Goal: Transaction & Acquisition: Purchase product/service

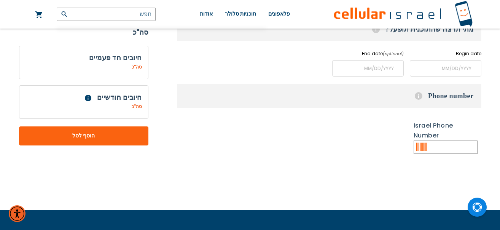
scroll to position [208, 0]
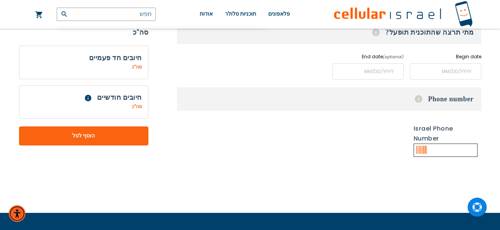
click at [440, 149] on input "text" at bounding box center [446, 150] width 64 height 13
click at [367, 76] on input "name" at bounding box center [368, 71] width 72 height 16
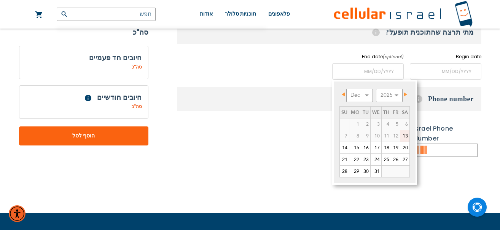
click at [406, 137] on link "13" at bounding box center [405, 135] width 9 height 11
type input "[DATE]"
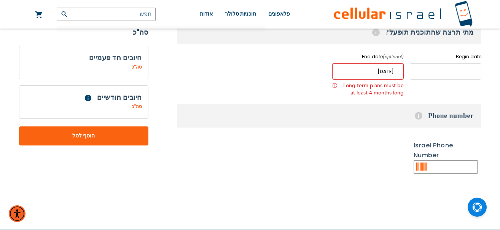
click at [427, 71] on input "name" at bounding box center [446, 71] width 72 height 16
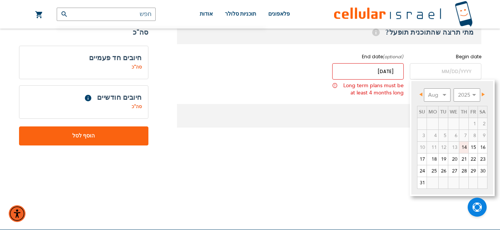
click at [465, 147] on link "14" at bounding box center [464, 147] width 9 height 11
type input "[DATE]"
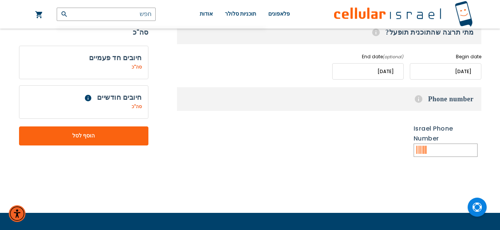
click at [384, 139] on div "ללא Israel Phone Number 1" at bounding box center [329, 142] width 305 height 44
click at [440, 99] on h3 "Phone number Help Please key in your ten digit Israeli phone number. If you are…" at bounding box center [329, 99] width 305 height 24
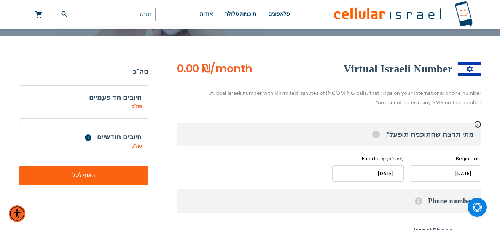
scroll to position [104, 0]
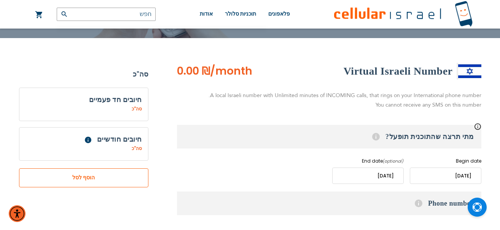
click at [136, 183] on button "הוסף לסל" at bounding box center [83, 177] width 129 height 19
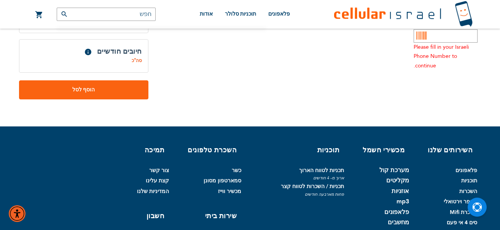
scroll to position [333, 0]
